Goal: Task Accomplishment & Management: Manage account settings

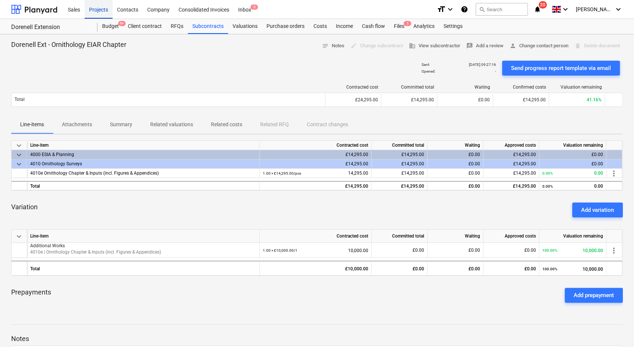
click at [101, 12] on div "Projects" at bounding box center [99, 9] width 28 height 19
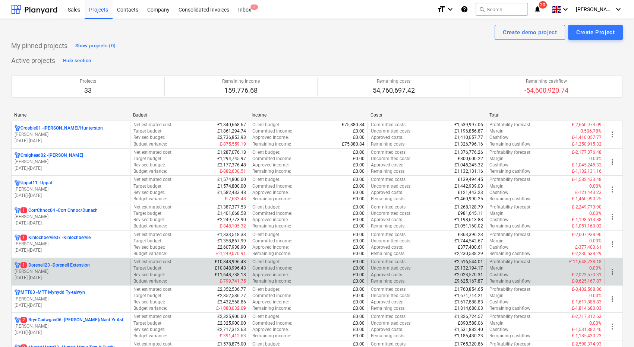
click at [89, 265] on p "1 Dorenell23 - Dorenell Extension" at bounding box center [55, 265] width 69 height 6
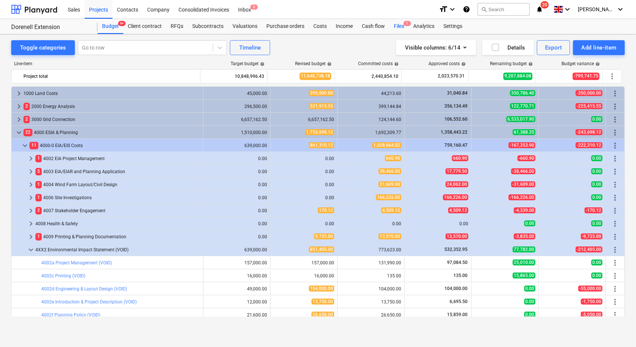
click at [394, 26] on div "Files 1" at bounding box center [399, 26] width 19 height 15
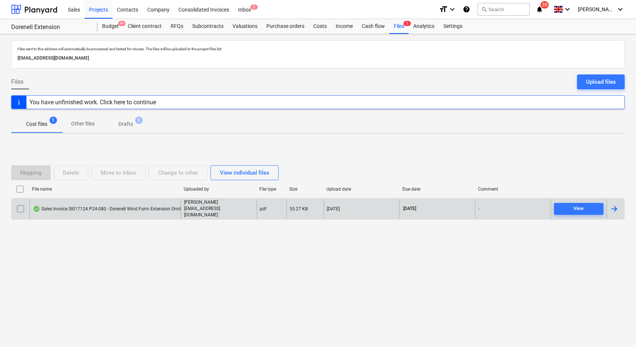
click at [70, 208] on div "Sales Invoice SI017124 P24-080 - Dorenell Wind Farm Extension Ornithology Year …" at bounding box center [140, 209] width 215 height 6
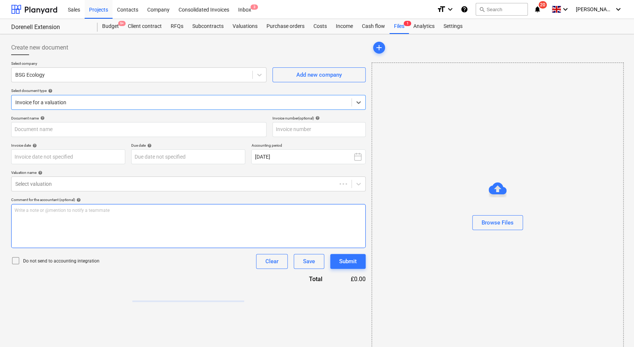
type input "SI017124"
type input "[DATE]"
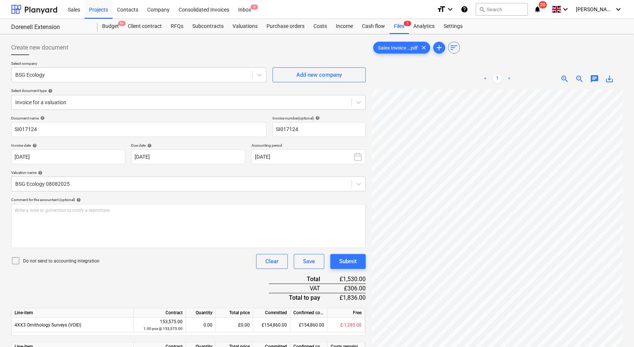
scroll to position [62, 27]
click at [396, 28] on div "Files 1" at bounding box center [399, 26] width 19 height 15
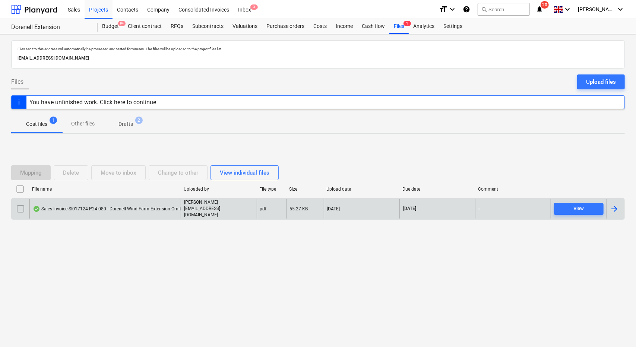
click at [97, 209] on div "Sales Invoice SI017124 P24-080 - Dorenell Wind Farm Extension Ornithology Year …" at bounding box center [140, 209] width 215 height 6
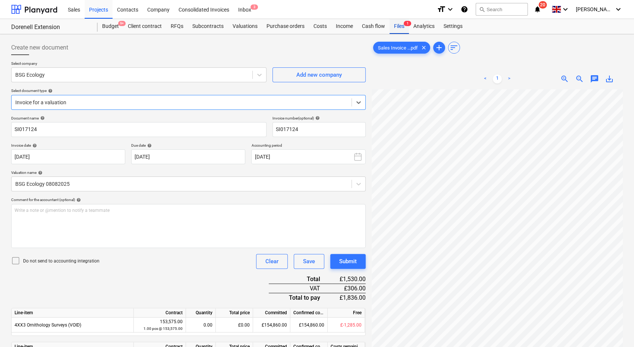
click at [397, 26] on div "Files 1" at bounding box center [399, 26] width 19 height 15
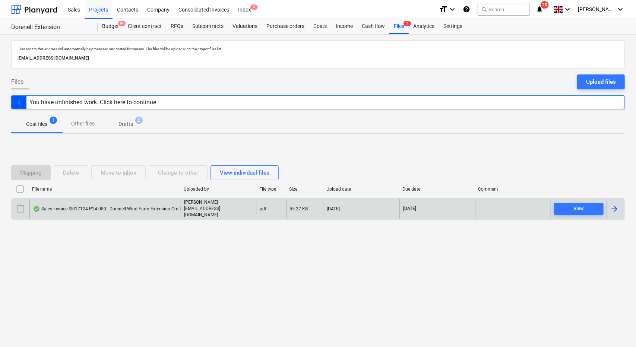
click at [135, 208] on div "Sales Invoice SI017124 P24-080 - Dorenell Wind Farm Extension Ornithology Year …" at bounding box center [140, 209] width 215 height 6
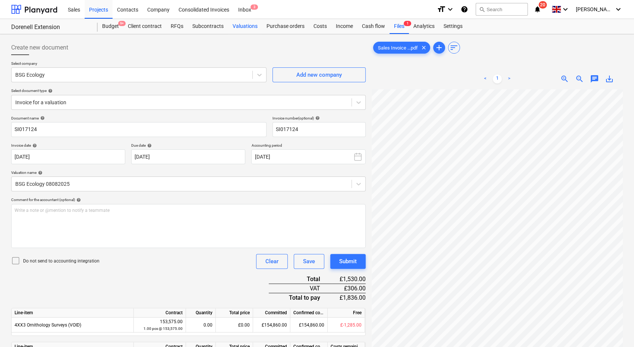
click at [249, 24] on div "Valuations" at bounding box center [245, 26] width 34 height 15
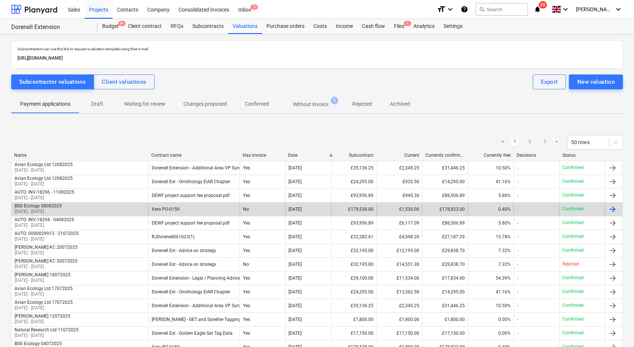
click at [130, 210] on div "BSG Ecology 08082025 27 Jun 2025 - 01 Aug 2025" at bounding box center [80, 210] width 137 height 12
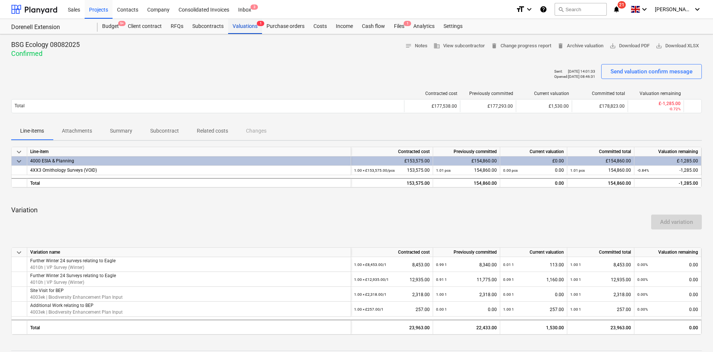
click at [245, 25] on div "Valuations 1" at bounding box center [245, 26] width 34 height 15
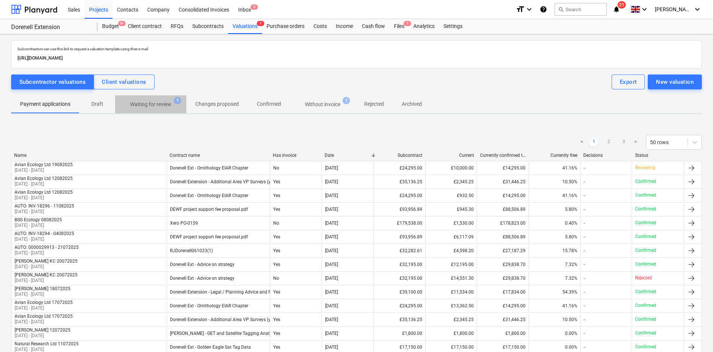
click at [159, 109] on span "Waiting for review 1" at bounding box center [150, 104] width 71 height 13
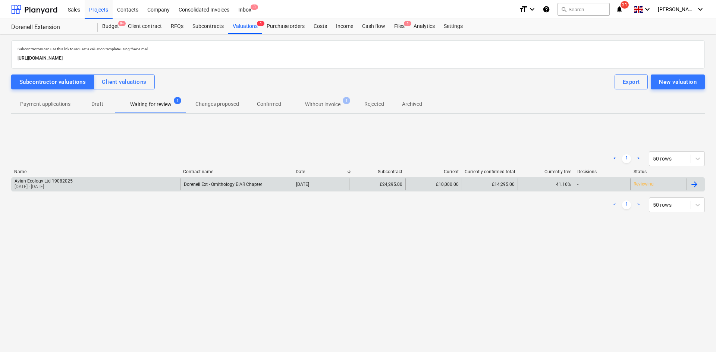
click at [158, 179] on div "Avian Ecology Ltd 19082025 01 Jul 2025 - 31 Jul 2025" at bounding box center [96, 185] width 169 height 12
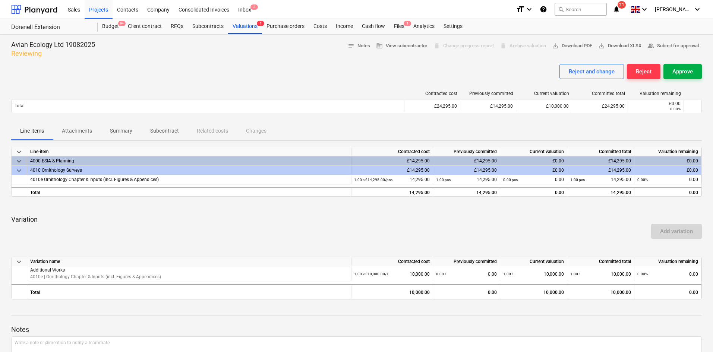
click at [634, 66] on button "Approve" at bounding box center [683, 71] width 38 height 15
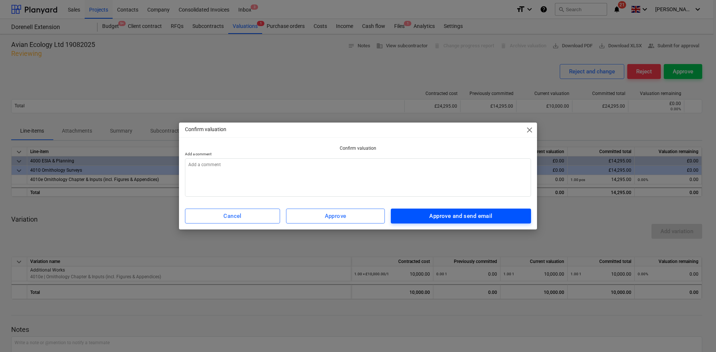
click at [476, 213] on div "Approve and send email" at bounding box center [460, 216] width 63 height 10
type textarea "x"
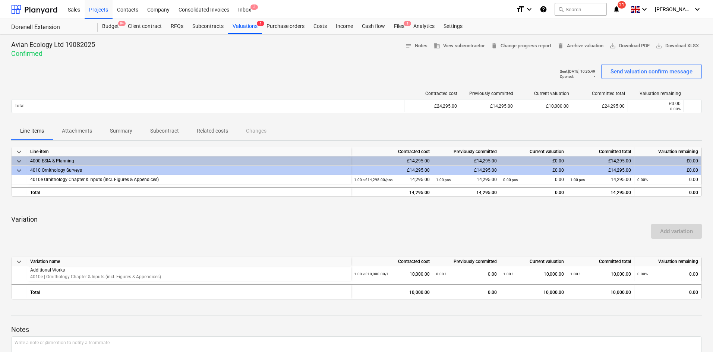
click at [101, 11] on div "Projects" at bounding box center [99, 9] width 28 height 19
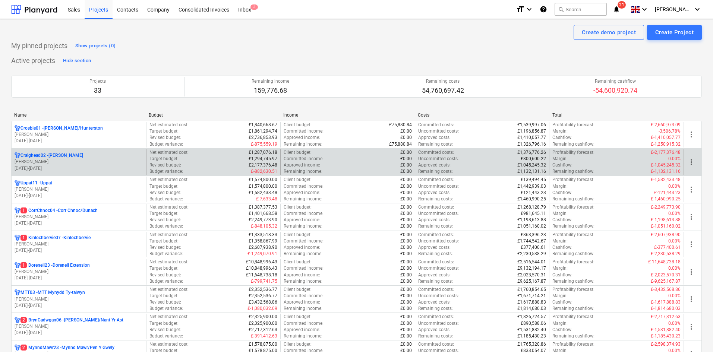
click at [103, 163] on p "[PERSON_NAME]" at bounding box center [79, 162] width 129 height 6
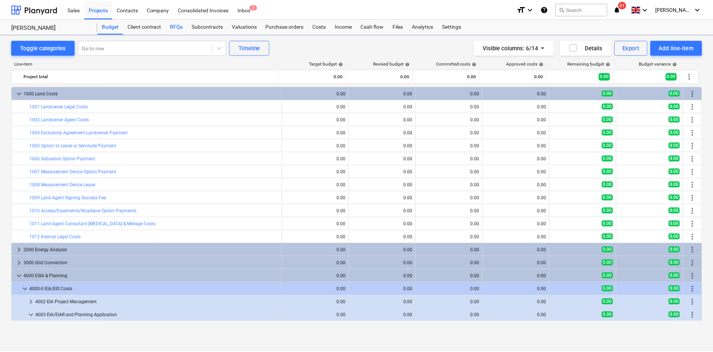
scroll to position [169, 0]
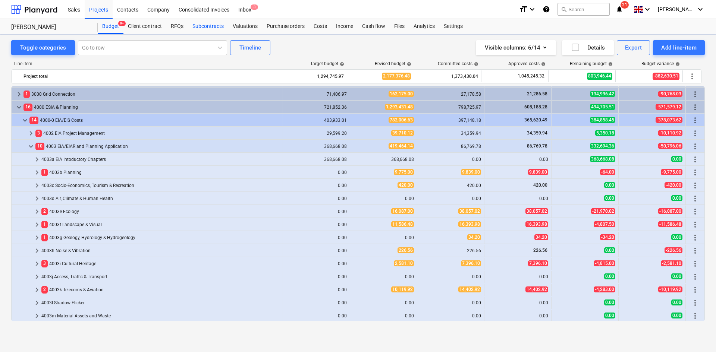
click at [205, 23] on div "Subcontracts" at bounding box center [208, 26] width 40 height 15
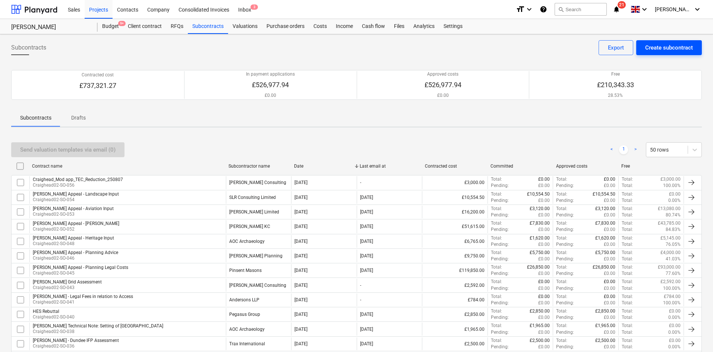
click at [634, 46] on div "Create subcontract" at bounding box center [669, 48] width 48 height 10
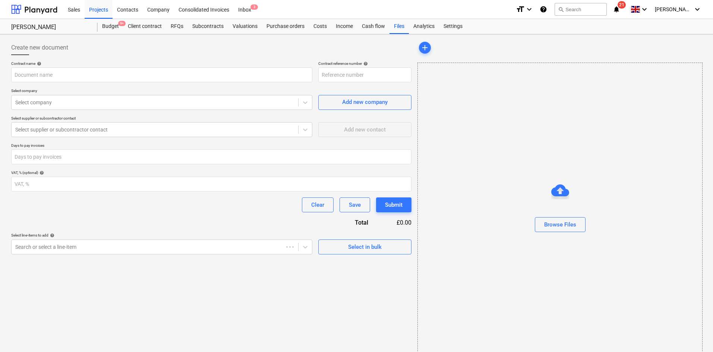
type input "Craighead02-SO-057"
click at [158, 11] on div "Company" at bounding box center [158, 9] width 31 height 19
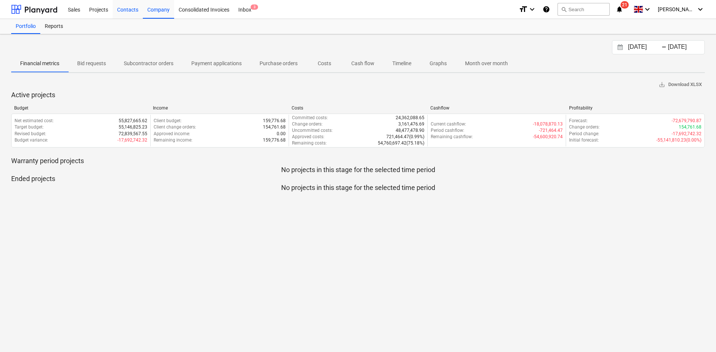
click at [127, 9] on div "Contacts" at bounding box center [128, 9] width 30 height 19
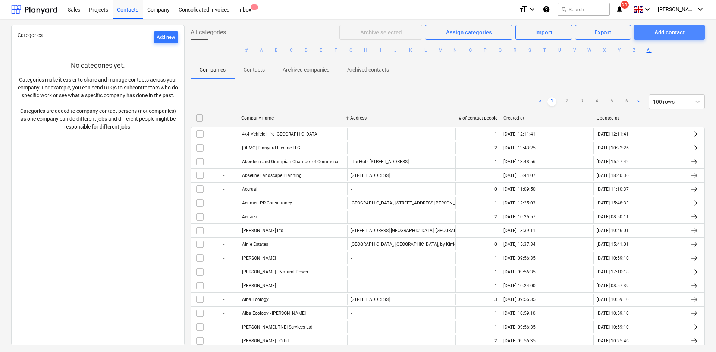
click at [634, 34] on div "Add contact" at bounding box center [669, 33] width 30 height 10
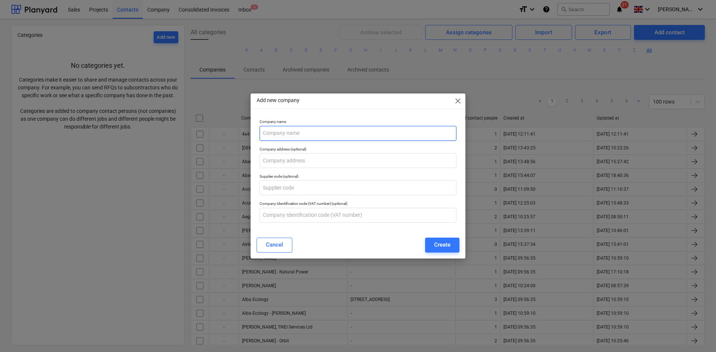
click at [297, 132] on input "text" at bounding box center [357, 133] width 197 height 15
type input "Knights"
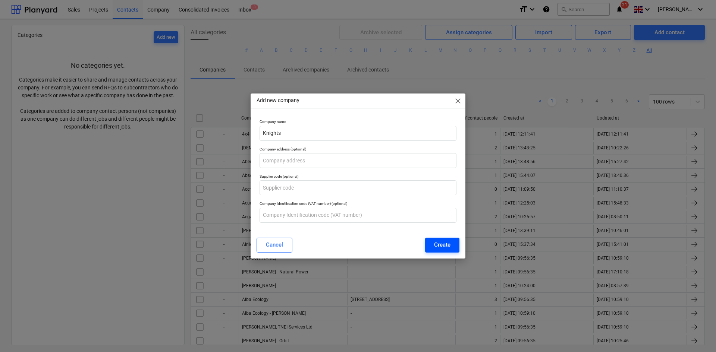
click at [438, 241] on div "Create" at bounding box center [442, 245] width 16 height 10
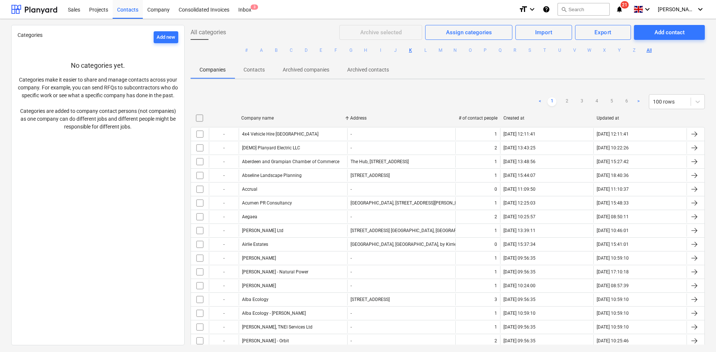
click at [409, 49] on button "K" at bounding box center [410, 50] width 9 height 9
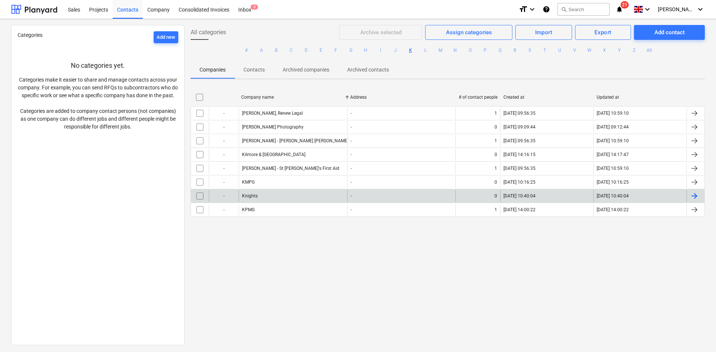
click at [259, 195] on div "Knights" at bounding box center [293, 196] width 108 height 12
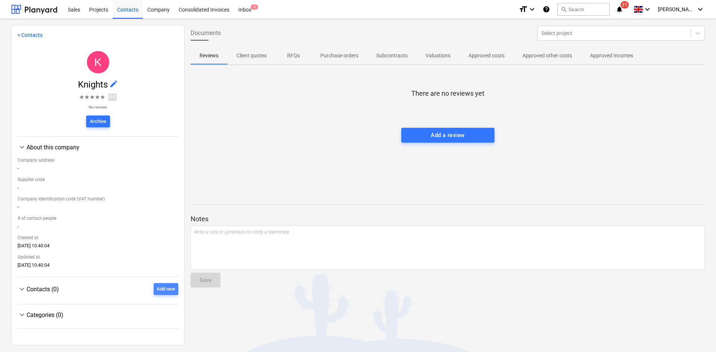
click at [157, 294] on button "Add new" at bounding box center [166, 289] width 25 height 12
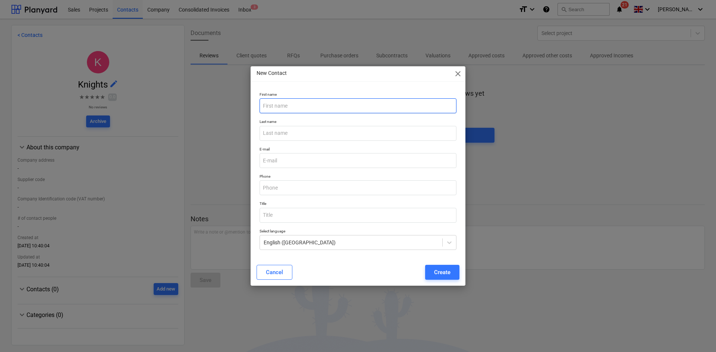
click at [293, 103] on input "text" at bounding box center [357, 105] width 197 height 15
paste input "Maddy Grzegorzek"
click at [296, 101] on input "Maddy Grzegorzek" at bounding box center [357, 105] width 197 height 15
click at [295, 103] on input "Maddy Grzegorzek" at bounding box center [357, 105] width 197 height 15
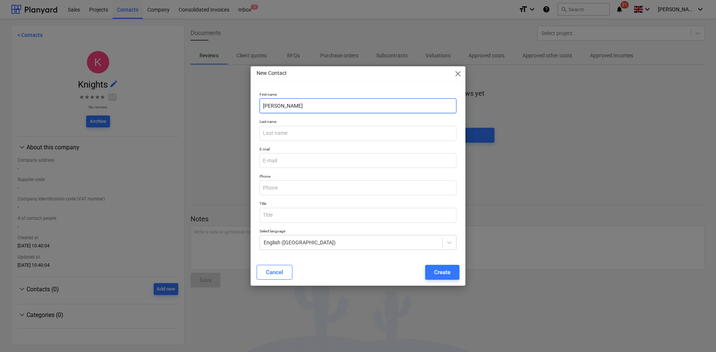
click at [294, 104] on input "Maddy Grzegorzek" at bounding box center [357, 105] width 197 height 15
type input "Maddy"
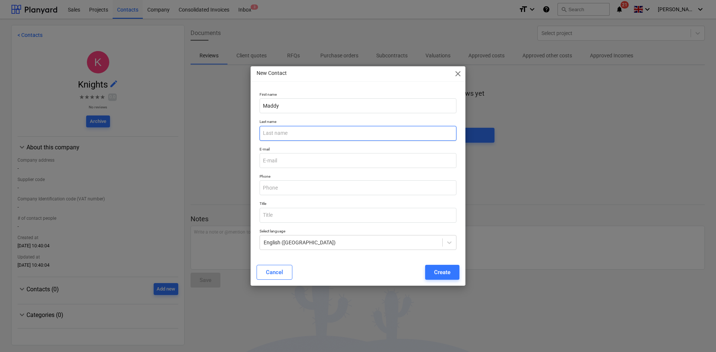
click at [290, 131] on input "text" at bounding box center [357, 133] width 197 height 15
paste input "Grzegorzek"
type input "Grzegorzek"
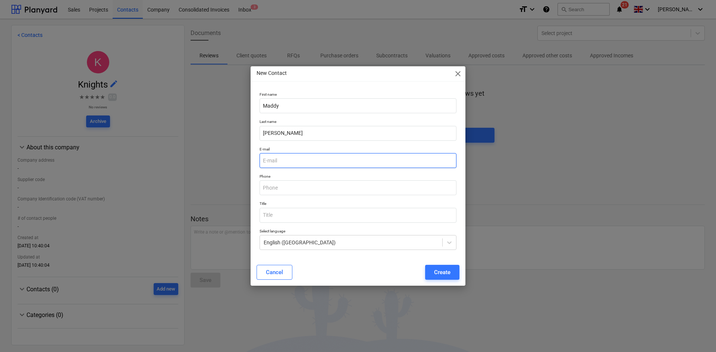
click at [302, 160] on input "email" at bounding box center [357, 160] width 197 height 15
paste input "maddy.grzegorzek@knightsplc.com"
type input "maddy.grzegorzek@knightsplc.com"
click at [440, 269] on div "Create" at bounding box center [442, 273] width 16 height 10
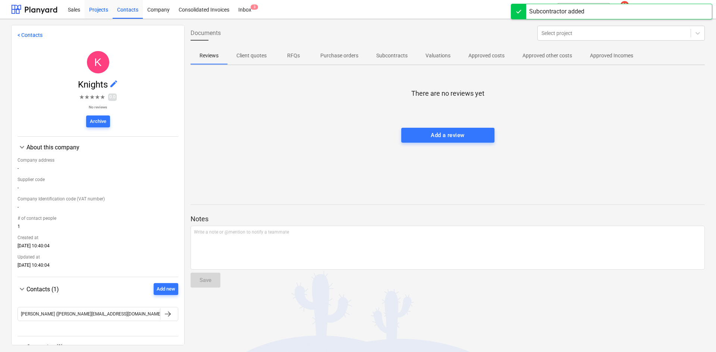
click at [100, 12] on div "Projects" at bounding box center [99, 9] width 28 height 19
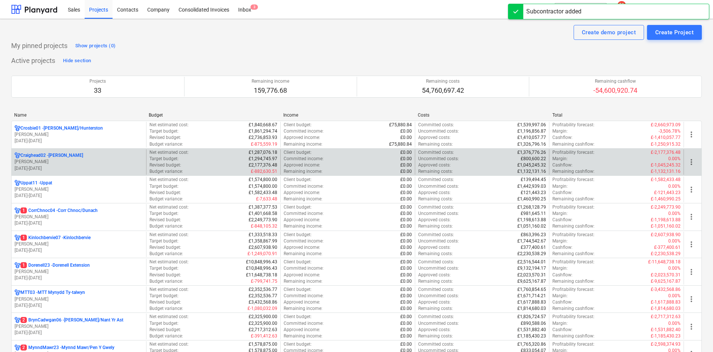
click at [107, 152] on div "Craighead02 - Craighead" at bounding box center [79, 155] width 129 height 6
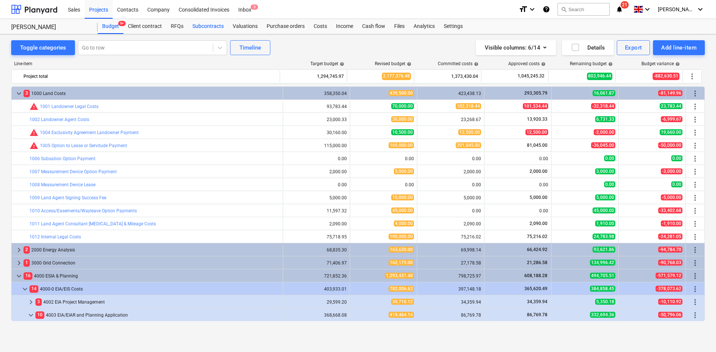
click at [202, 26] on div "Subcontracts" at bounding box center [208, 26] width 40 height 15
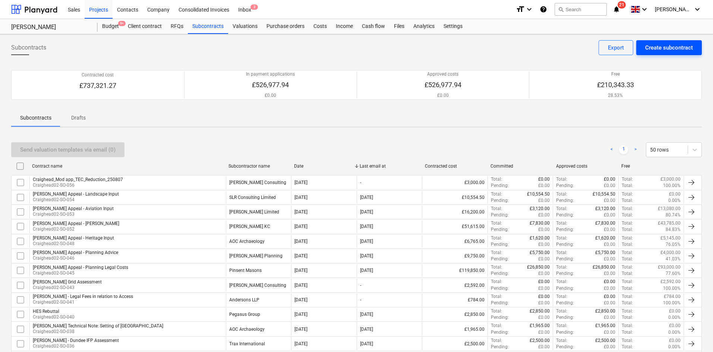
click at [634, 51] on div "Create subcontract" at bounding box center [669, 48] width 48 height 10
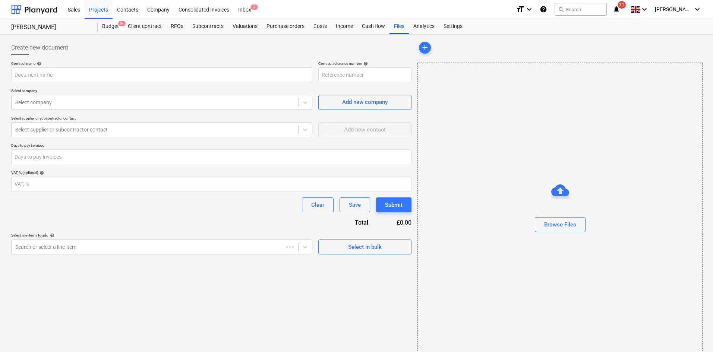
type input "Craighead02-SO-057"
click at [86, 75] on input "text" at bounding box center [161, 74] width 301 height 15
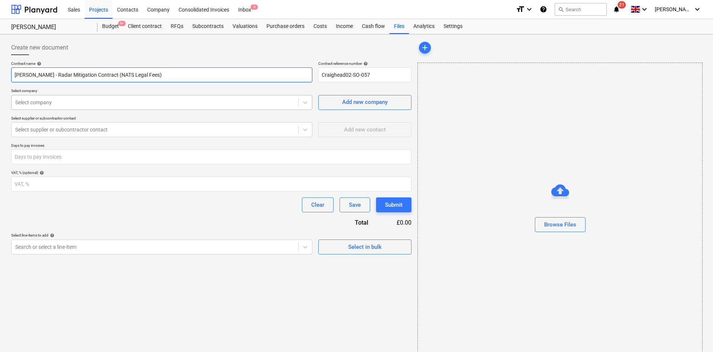
type input "Craighead - Radar Mitigation Contract (NATS Legal Fees)"
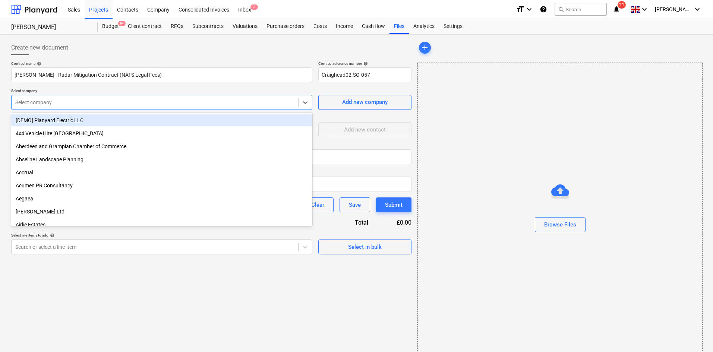
click at [143, 104] on div at bounding box center [154, 102] width 279 height 7
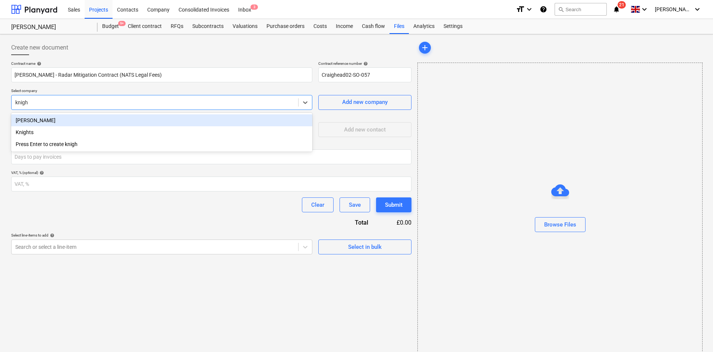
type input "knight"
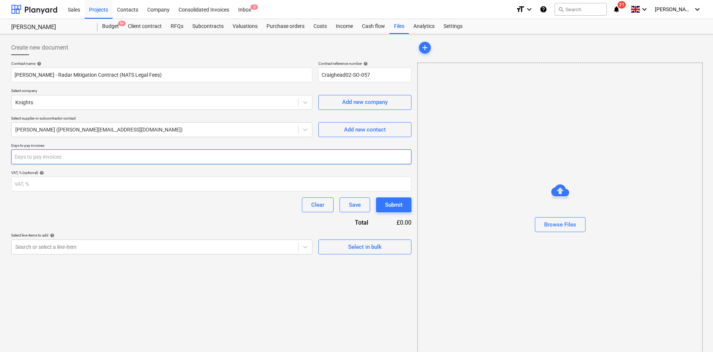
click at [129, 156] on input "number" at bounding box center [211, 156] width 400 height 15
type input "30"
click at [126, 193] on div "Contract name help Craighead - Radar Mitigation Contract (NATS Legal Fees) Cont…" at bounding box center [211, 157] width 400 height 193
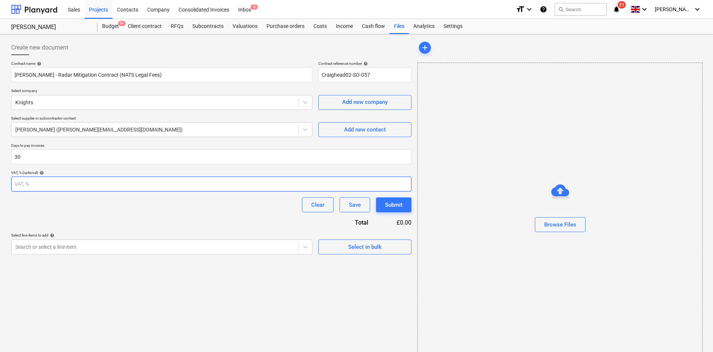
click at [135, 189] on input "number" at bounding box center [211, 184] width 400 height 15
type input "1"
type input "20"
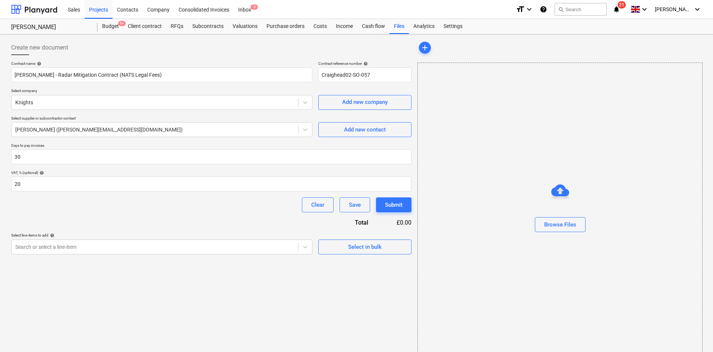
click at [155, 215] on div "Contract name help Craighead - Radar Mitigation Contract (NATS Legal Fees) Cont…" at bounding box center [211, 157] width 400 height 193
click at [86, 249] on body "Sales Projects Contacts Company Consolidated Invoices Inbox 3 format_size keybo…" at bounding box center [356, 176] width 713 height 352
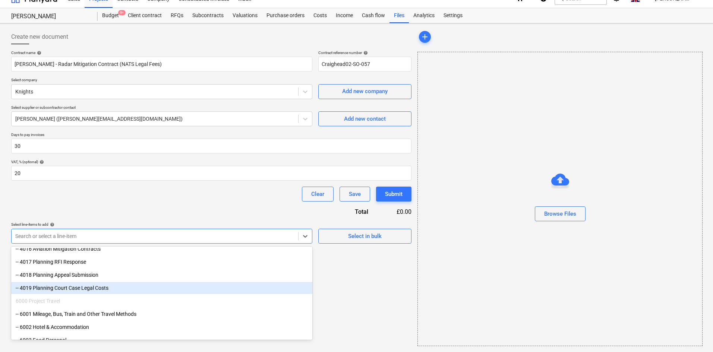
scroll to position [3047, 0]
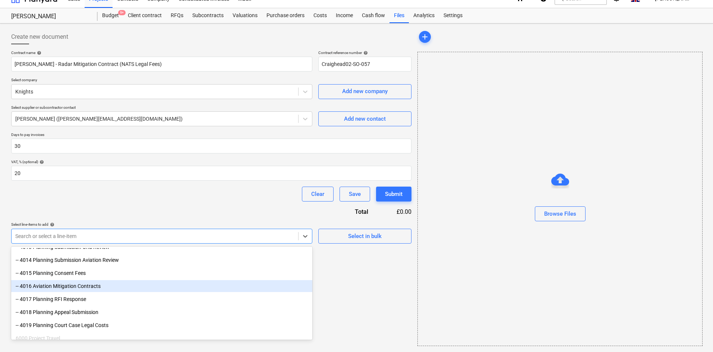
click at [112, 287] on div "-- 4016 Aviation Mitigation Contracts" at bounding box center [161, 286] width 301 height 12
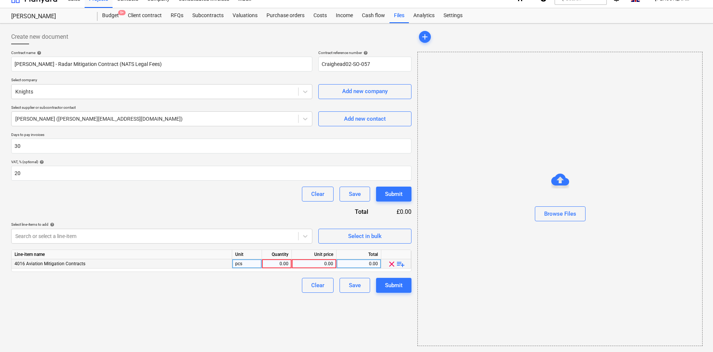
click at [274, 262] on div "0.00" at bounding box center [276, 263] width 23 height 9
type input "1"
click at [312, 265] on div "0.00" at bounding box center [314, 263] width 38 height 9
type input "6000"
click at [236, 304] on div "Create new document Contract name help Craighead - Radar Mitigation Contract (N…" at bounding box center [211, 187] width 406 height 323
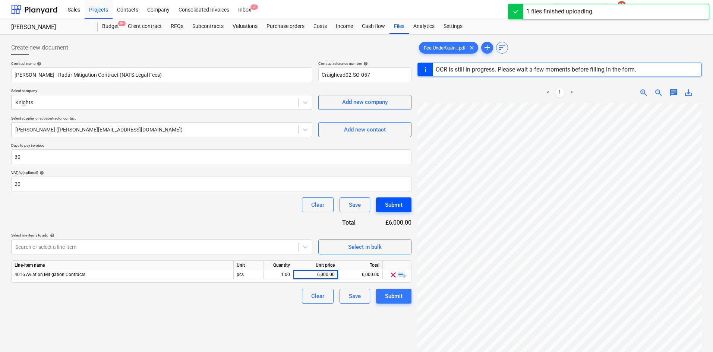
click at [405, 207] on button "Submit" at bounding box center [393, 205] width 35 height 15
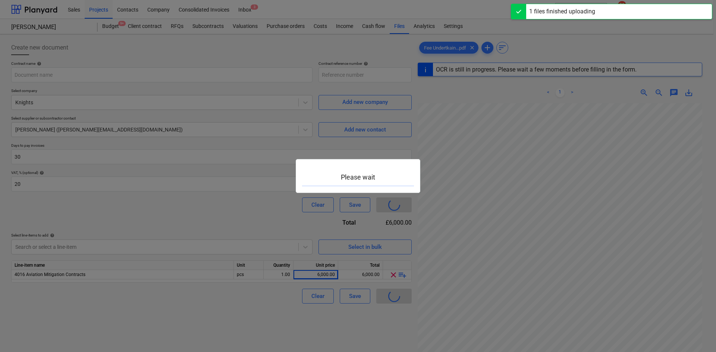
type input "Craighead02-SO-058"
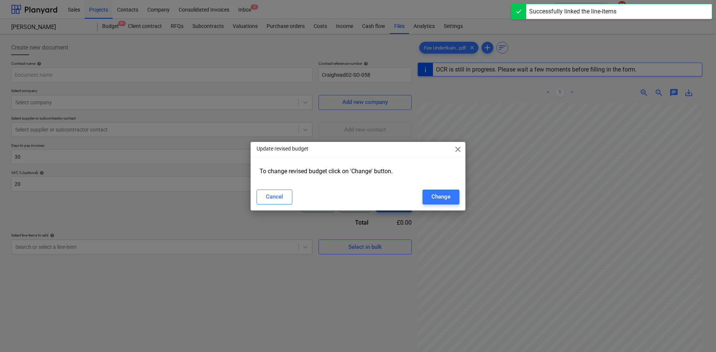
click at [460, 149] on span "close" at bounding box center [457, 149] width 9 height 9
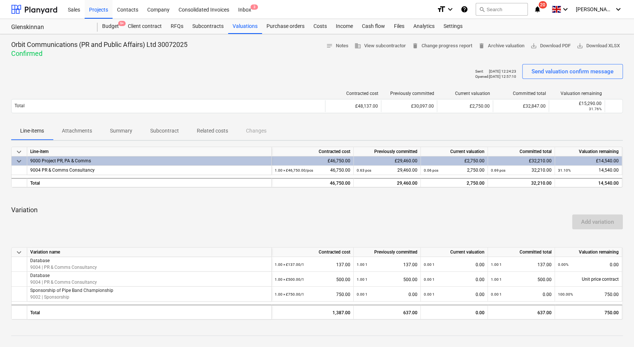
click at [541, 9] on icon "notifications" at bounding box center [537, 9] width 7 height 9
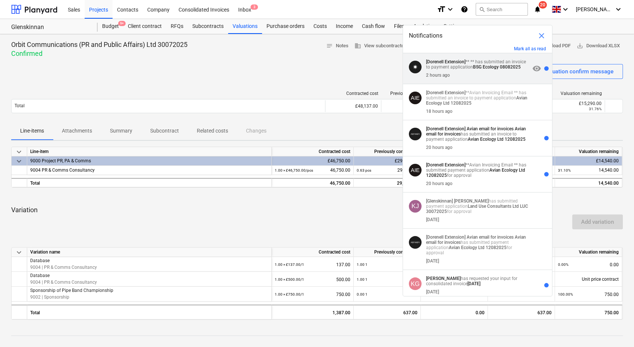
click at [482, 60] on p "[Dorenell Extension] ** ** has submitted an invoice to payment application BSG …" at bounding box center [478, 64] width 104 height 10
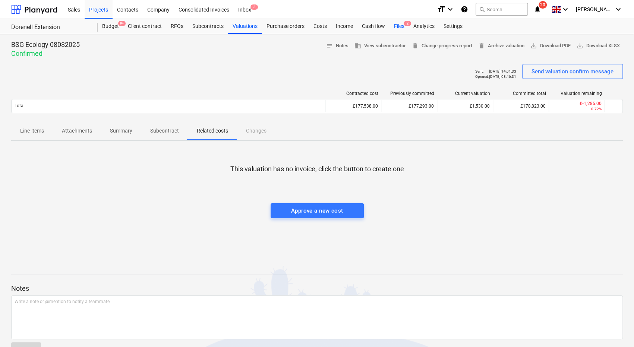
click at [406, 27] on div "Files 2" at bounding box center [399, 26] width 19 height 15
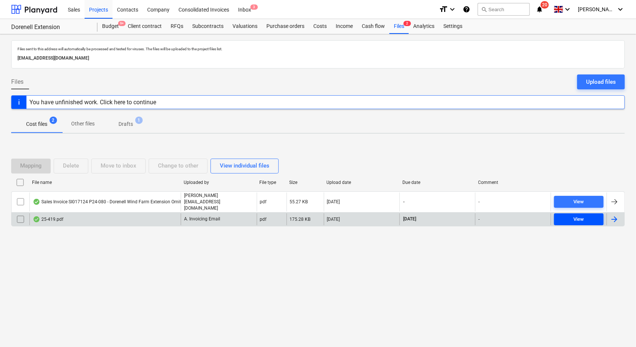
click at [578, 217] on div "View" at bounding box center [579, 219] width 10 height 9
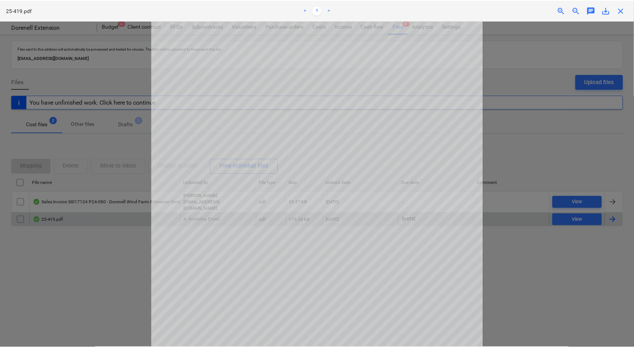
scroll to position [145, 0]
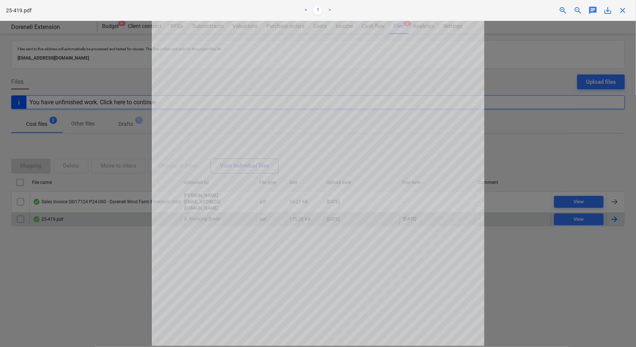
click at [540, 250] on div at bounding box center [318, 184] width 636 height 327
click at [516, 229] on div at bounding box center [318, 184] width 636 height 327
click at [514, 220] on div at bounding box center [318, 184] width 636 height 327
click at [624, 11] on span "close" at bounding box center [622, 10] width 9 height 9
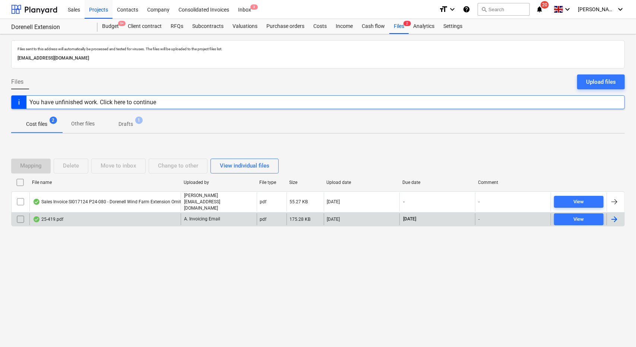
click at [125, 217] on div "25-419.pdf" at bounding box center [104, 220] width 151 height 12
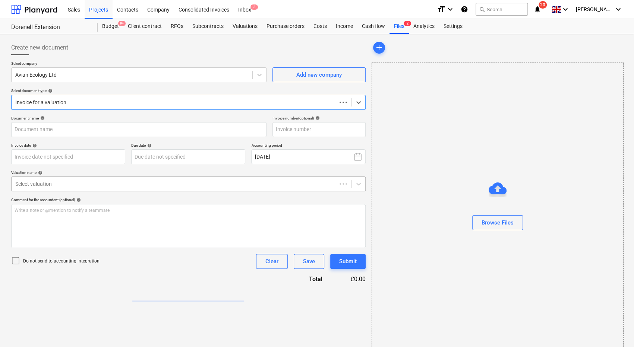
type input "25-419"
type input "[DATE]"
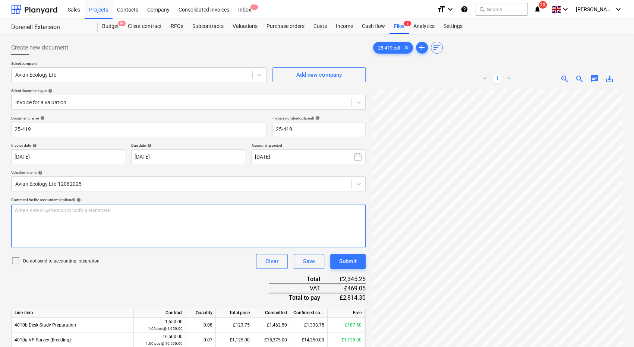
scroll to position [149, 85]
click at [356, 264] on button "Submit" at bounding box center [347, 261] width 35 height 15
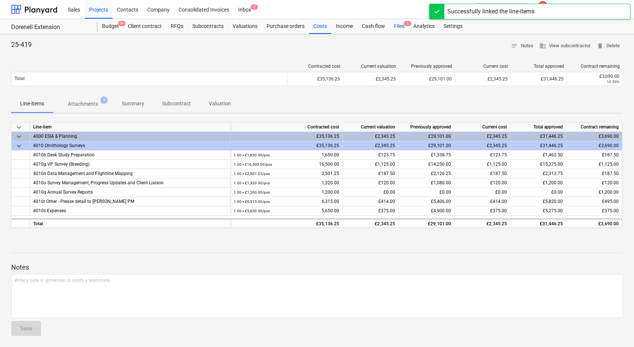
click at [401, 29] on div "Files 1" at bounding box center [399, 26] width 19 height 15
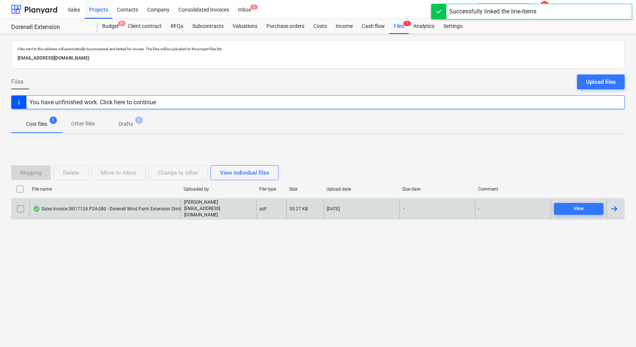
click at [145, 207] on div "Sales Invoice SI017124 P24-080 - Dorenell Wind Farm Extension Ornithology Year …" at bounding box center [140, 209] width 215 height 6
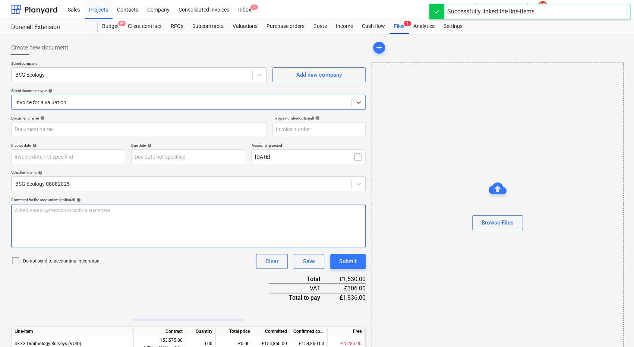
type input "SI017124"
type input "[DATE]"
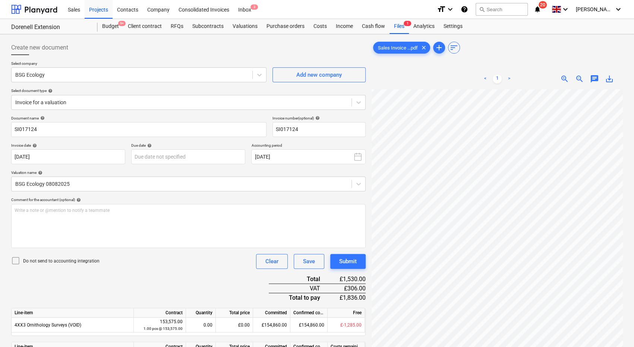
scroll to position [39, 85]
click at [159, 151] on body "Sales Projects Contacts Company Consolidated Invoices Inbox 3 format_size keybo…" at bounding box center [317, 173] width 634 height 347
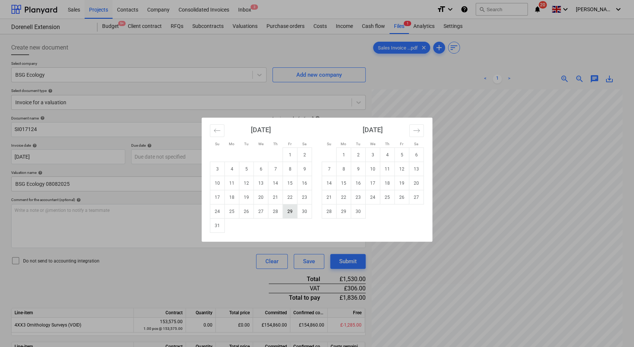
click at [290, 212] on td "29" at bounding box center [290, 212] width 15 height 14
type input "[DATE]"
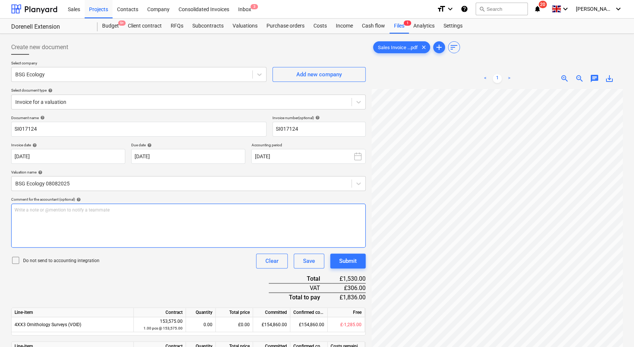
scroll to position [0, 0]
drag, startPoint x: 94, startPoint y: 9, endPoint x: 106, endPoint y: 13, distance: 13.2
click at [94, 9] on div "Projects" at bounding box center [99, 9] width 28 height 19
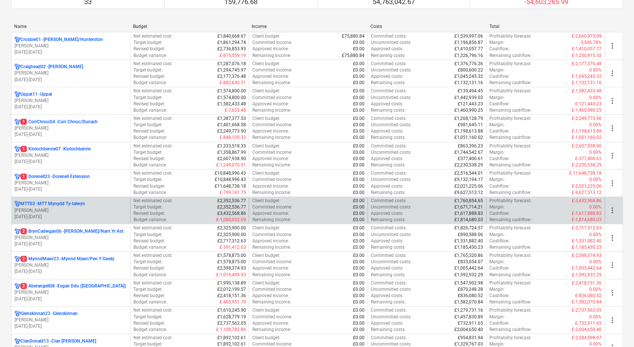
scroll to position [112, 0]
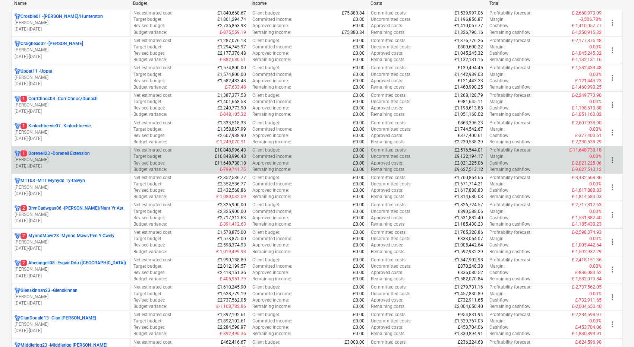
click at [83, 153] on p "1 Dorenell23 - Dorenell Extension" at bounding box center [55, 154] width 69 height 6
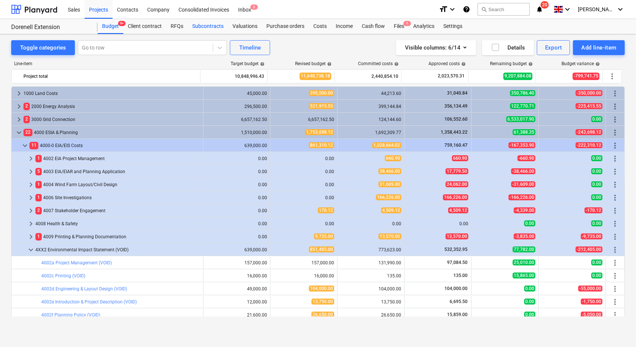
click at [214, 28] on div "Subcontracts" at bounding box center [208, 26] width 40 height 15
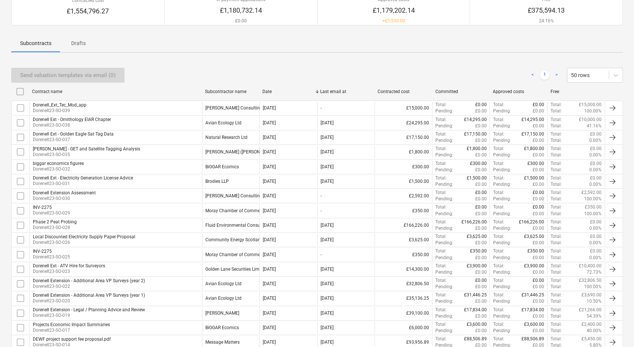
scroll to position [224, 0]
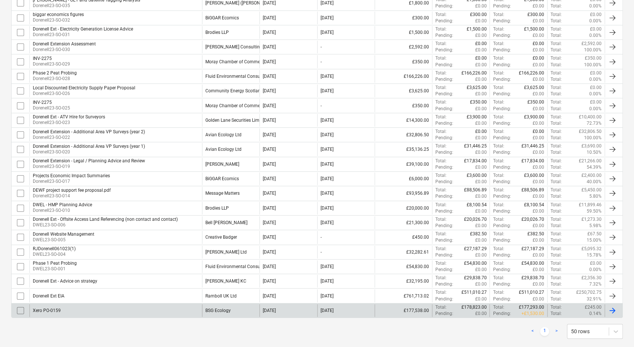
click at [157, 305] on div "Xero PO-0159" at bounding box center [115, 311] width 173 height 13
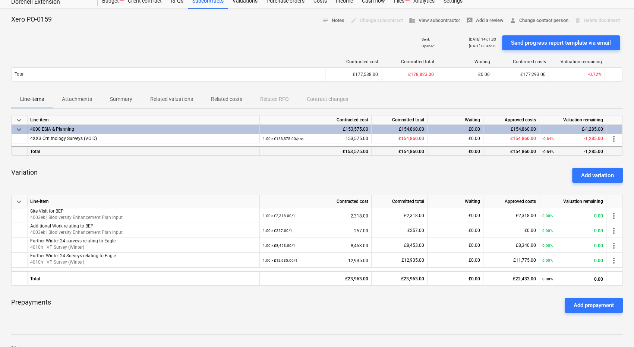
scroll to position [37, 0]
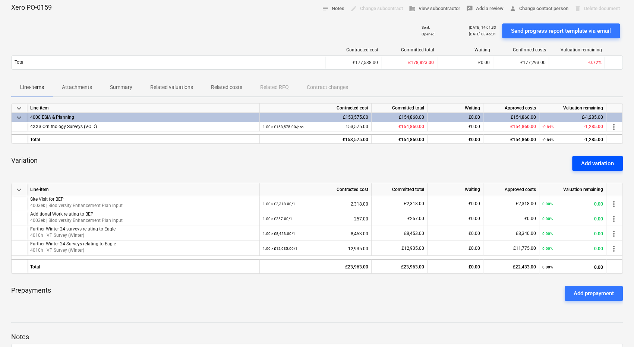
click at [595, 163] on div "Add variation" at bounding box center [597, 164] width 33 height 10
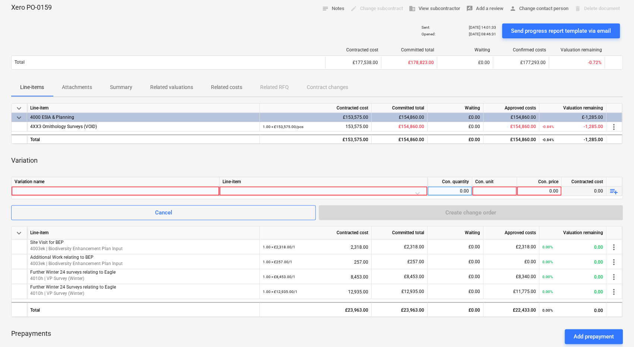
click at [154, 188] on div at bounding box center [116, 191] width 202 height 9
type input "Additional BEP Input"
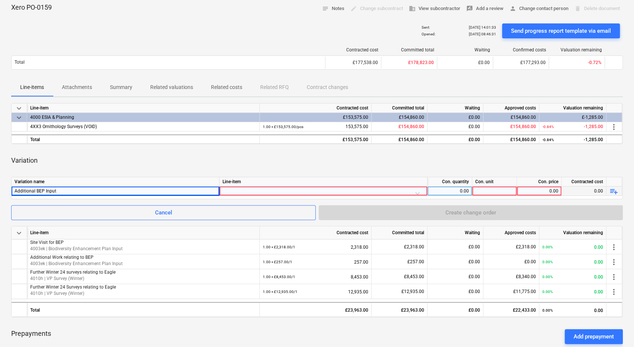
click at [243, 187] on div at bounding box center [324, 193] width 202 height 13
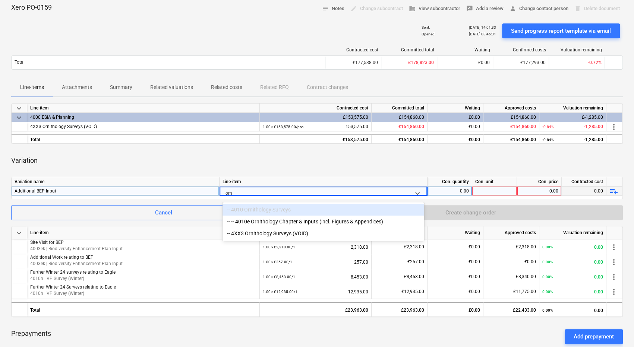
type input "orni"
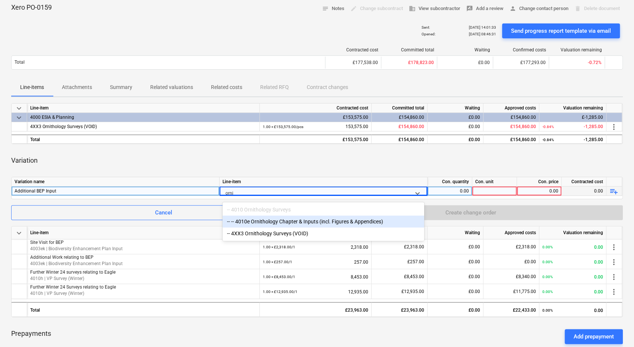
click at [356, 220] on div "-- -- 4010e Ornithology Chapter & Inputs (incl. Figures & Appendices)" at bounding box center [324, 222] width 202 height 12
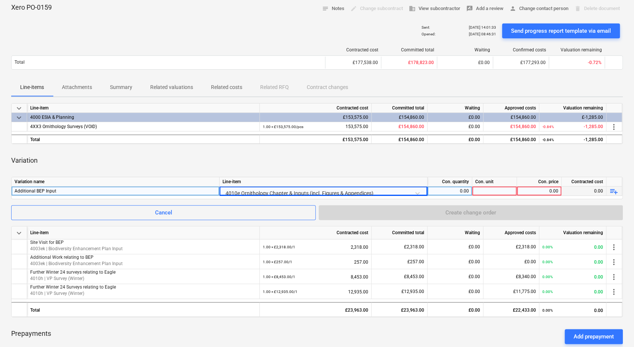
click at [480, 189] on div at bounding box center [494, 191] width 45 height 9
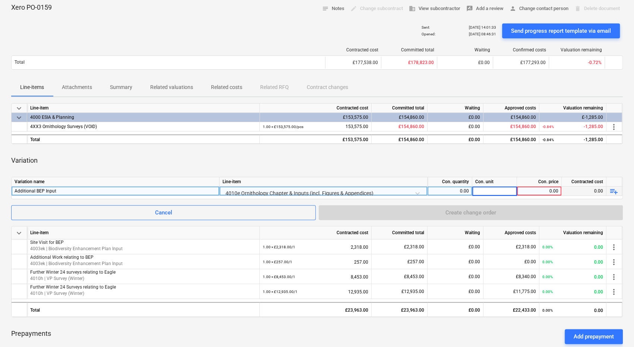
click at [464, 189] on div "0.00" at bounding box center [450, 191] width 38 height 9
type input "1"
click at [494, 189] on div at bounding box center [494, 191] width 45 height 9
type input "1"
click at [544, 191] on div "0.00" at bounding box center [539, 191] width 38 height 9
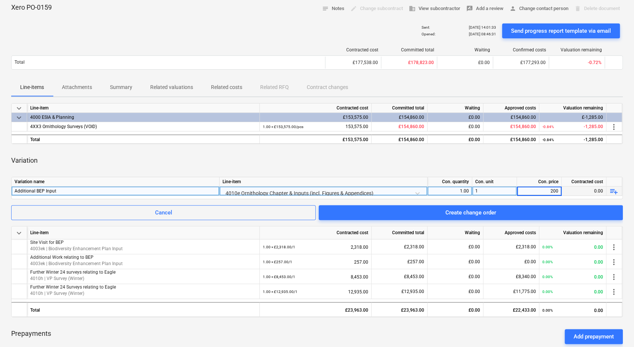
type input "2000"
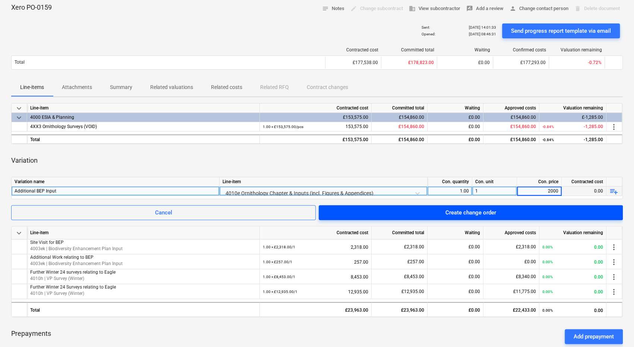
click at [494, 213] on div "Create change order" at bounding box center [470, 213] width 51 height 10
